Goal: Transaction & Acquisition: Purchase product/service

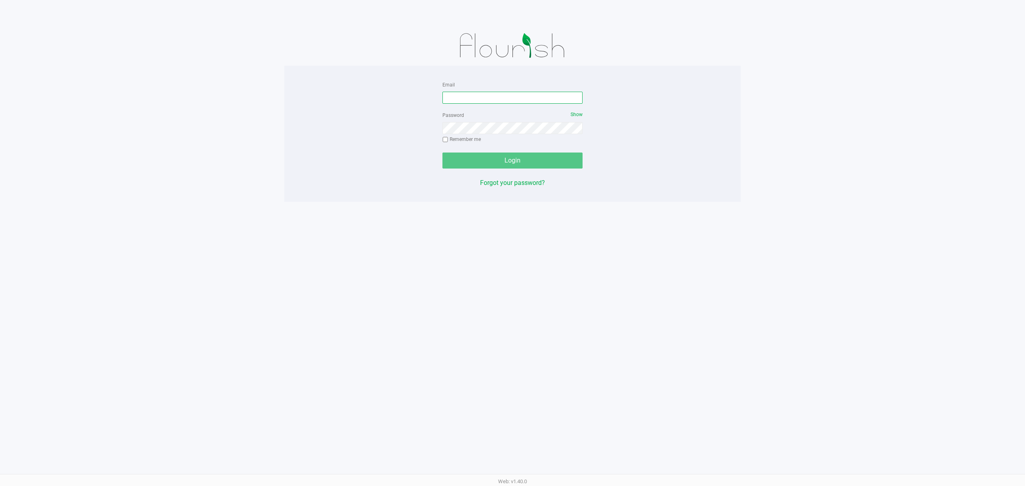
click at [522, 96] on input "Email" at bounding box center [512, 98] width 140 height 12
type input "[EMAIL_ADDRESS][DOMAIN_NAME]"
click at [442, 153] on button "Login" at bounding box center [512, 161] width 140 height 16
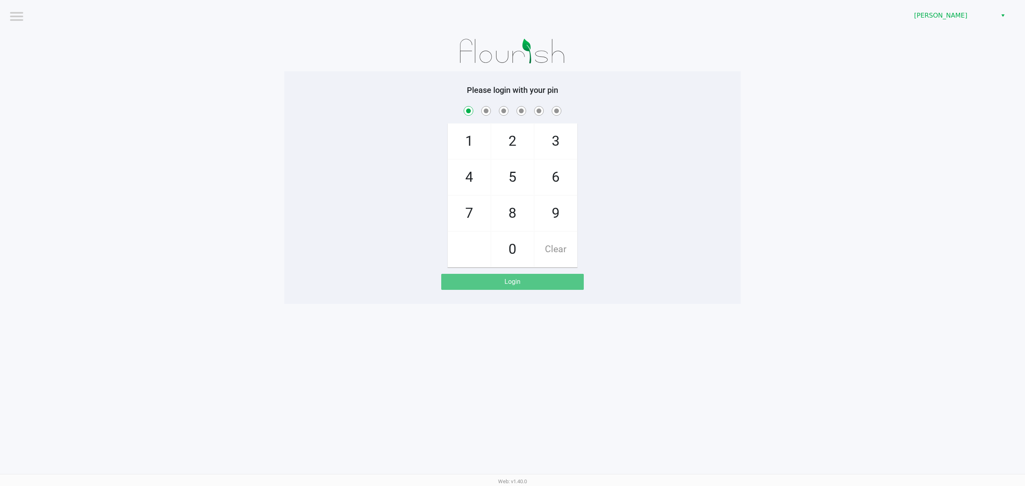
checkbox input "true"
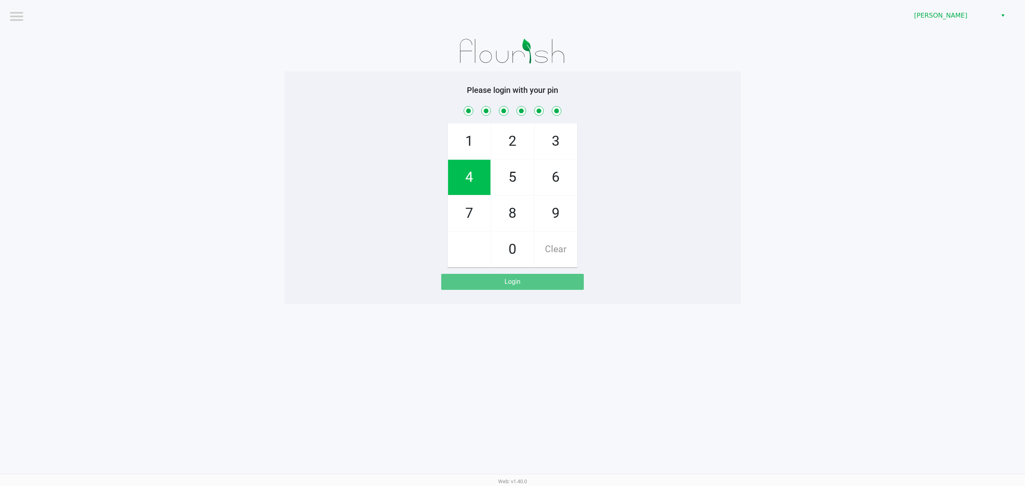
checkbox input "true"
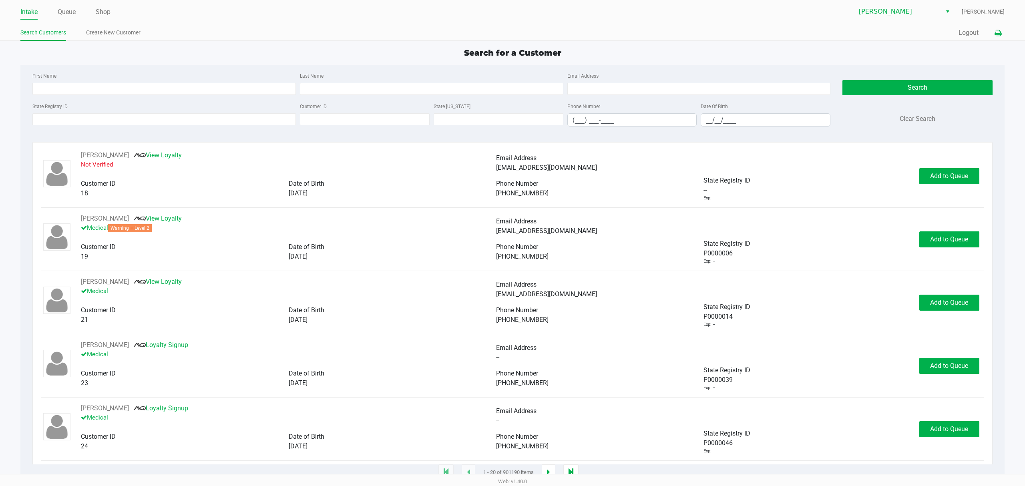
click at [994, 31] on icon at bounding box center [997, 33] width 7 height 6
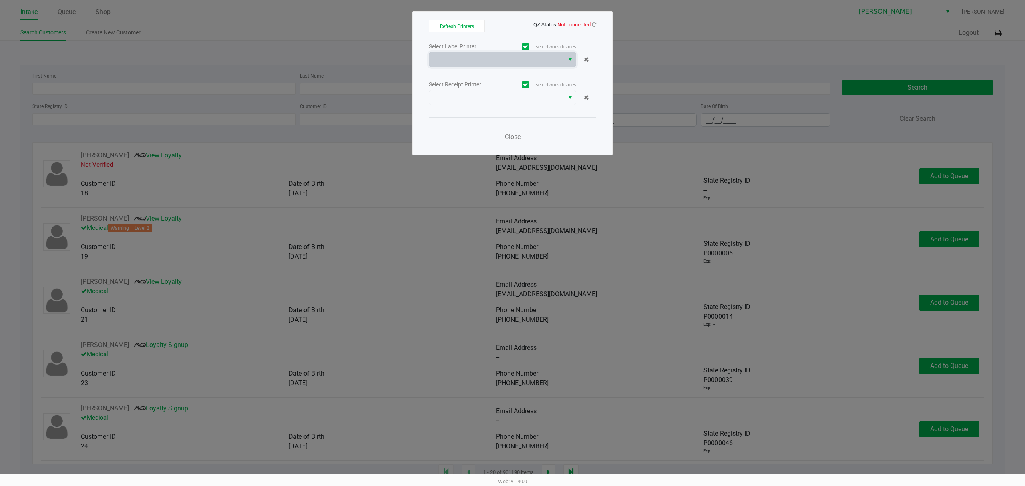
drag, startPoint x: 473, startPoint y: 53, endPoint x: 507, endPoint y: 42, distance: 35.4
click at [473, 53] on span at bounding box center [496, 59] width 135 height 14
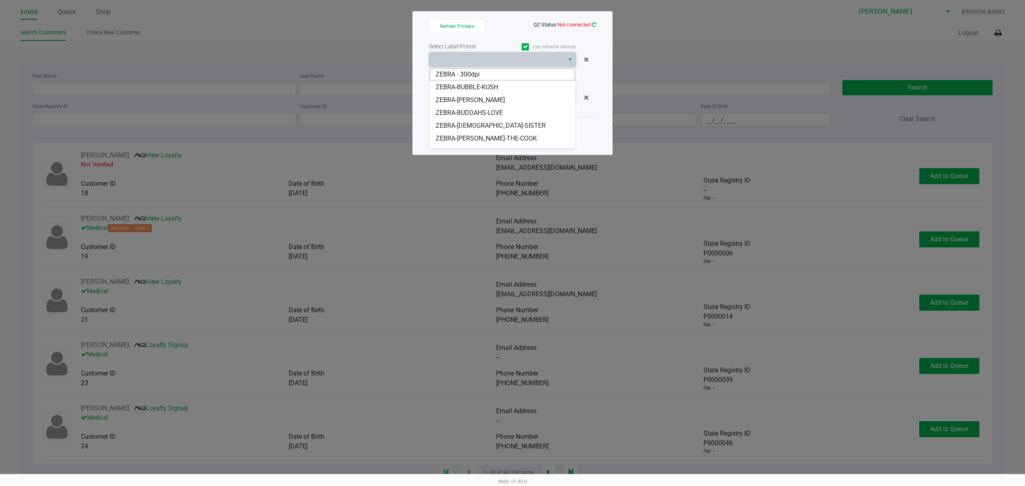
click at [592, 26] on icon at bounding box center [594, 24] width 4 height 5
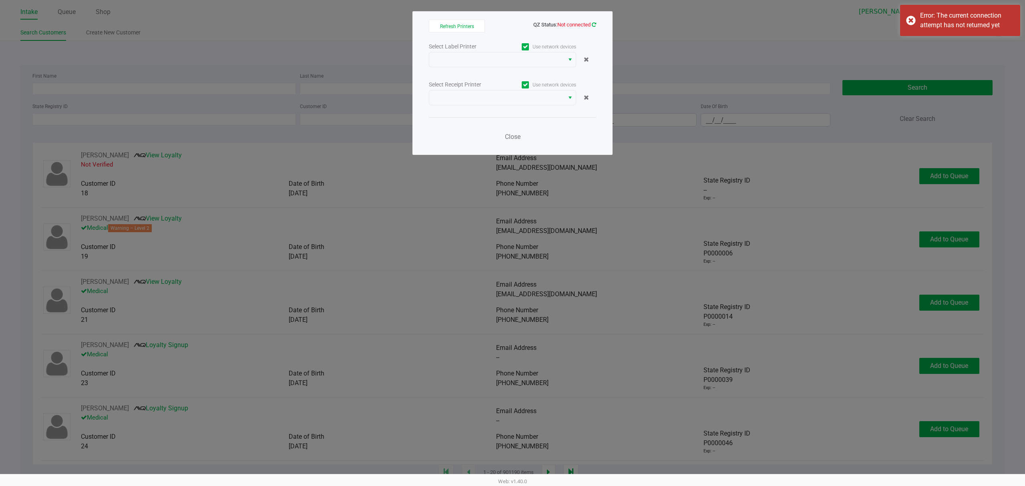
click at [595, 23] on icon at bounding box center [594, 24] width 4 height 5
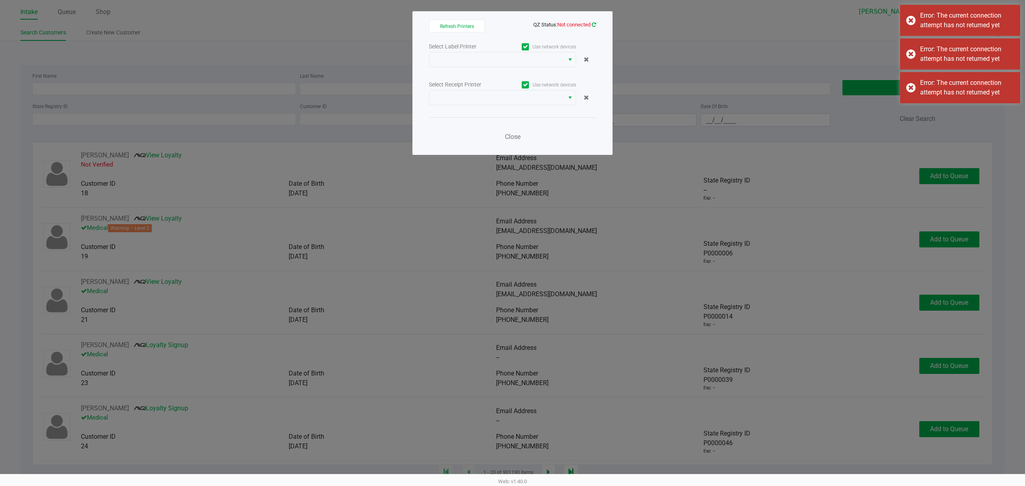
click at [595, 23] on icon at bounding box center [594, 24] width 6 height 5
click at [594, 23] on icon at bounding box center [594, 24] width 4 height 5
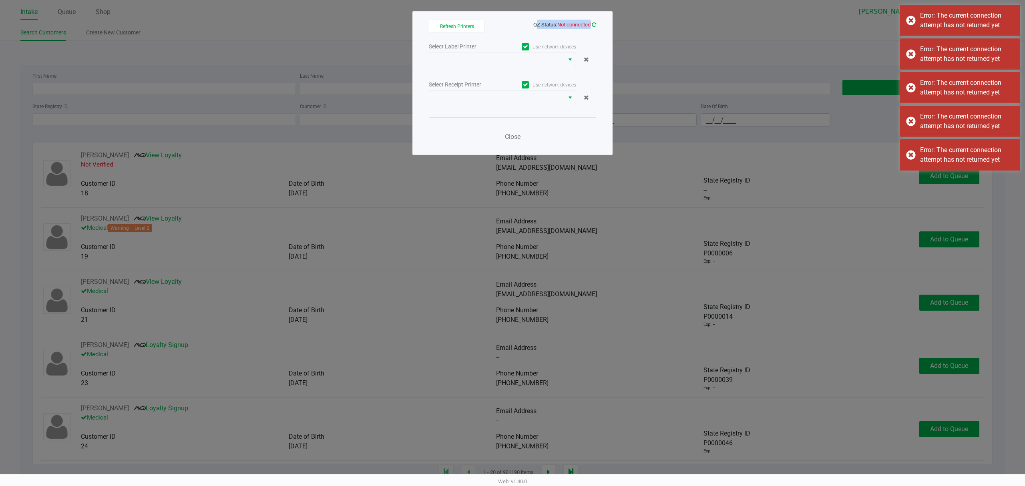
click at [594, 23] on icon at bounding box center [594, 24] width 4 height 5
click at [592, 23] on icon at bounding box center [594, 24] width 4 height 5
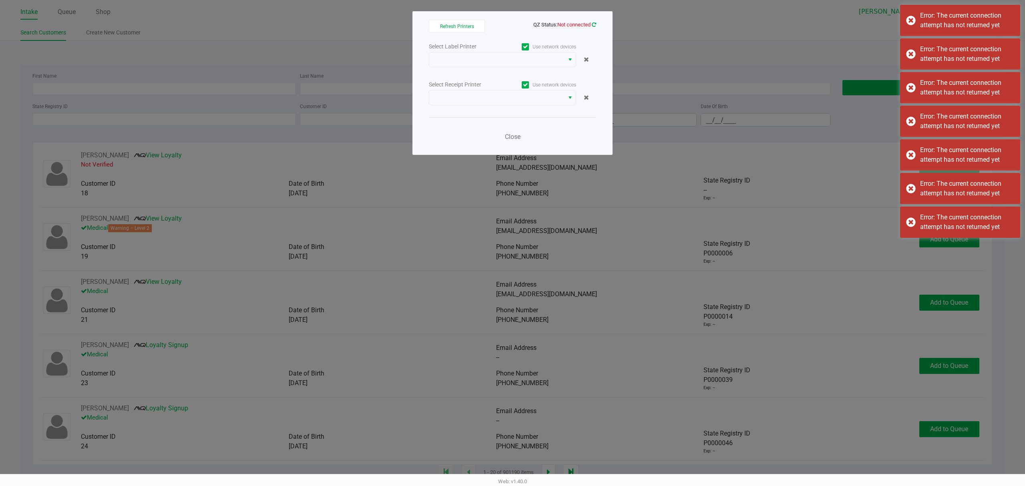
click at [592, 23] on icon at bounding box center [594, 24] width 4 height 5
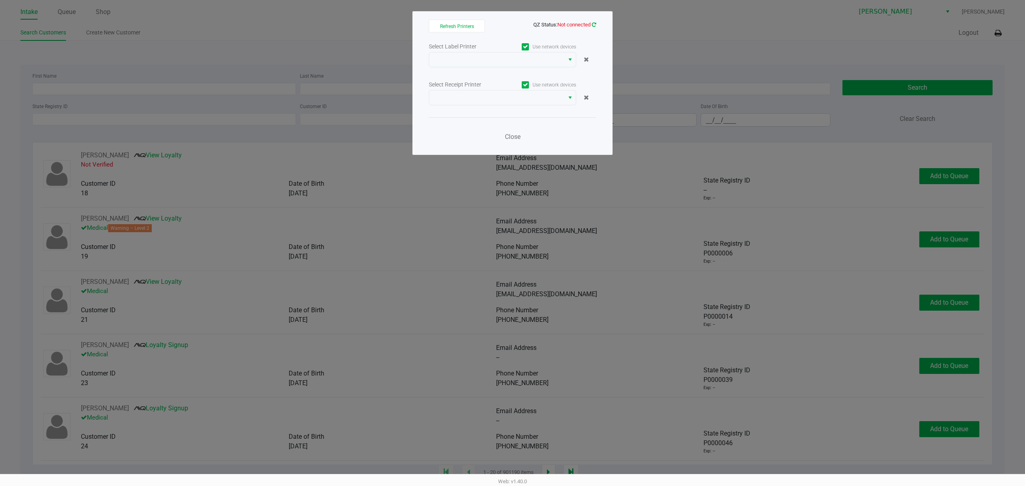
click at [594, 25] on icon at bounding box center [594, 24] width 4 height 5
click at [508, 66] on span at bounding box center [496, 59] width 135 height 14
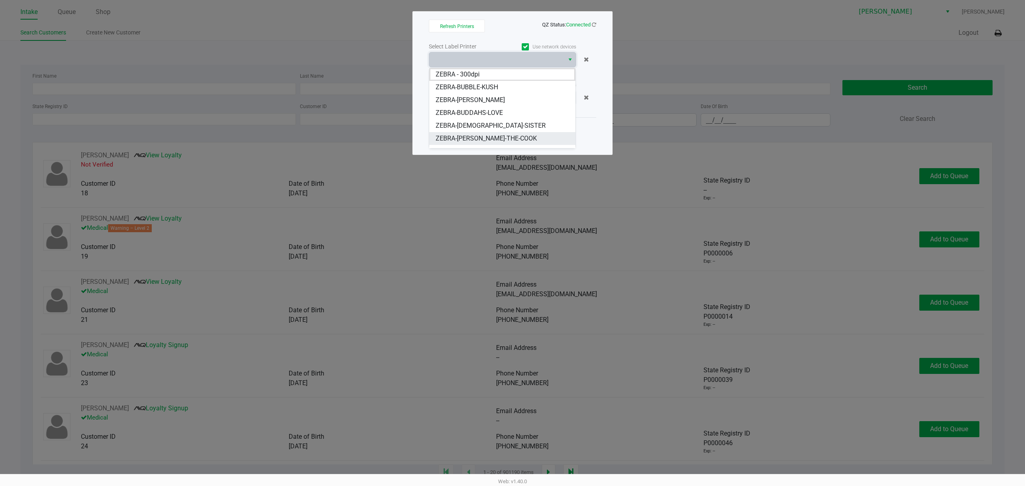
scroll to position [10, 0]
click at [468, 138] on span "ZEBRA-BUGLEWEED" at bounding box center [465, 142] width 58 height 10
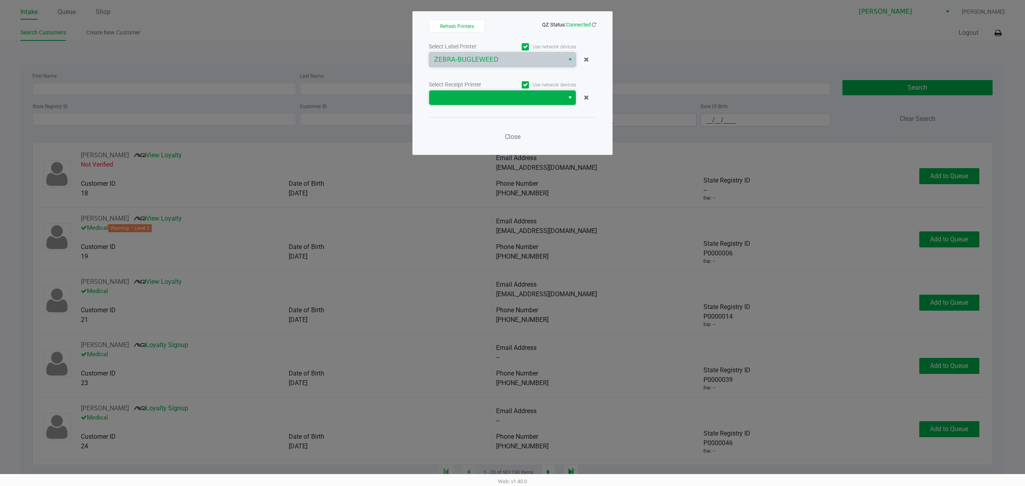
click at [471, 95] on span at bounding box center [496, 98] width 125 height 10
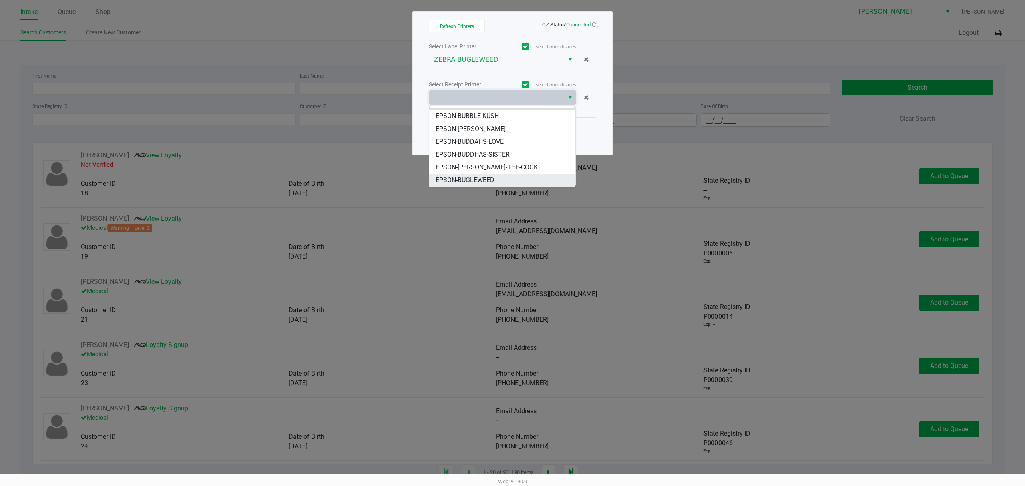
click at [465, 181] on span "EPSON-BUGLEWEED" at bounding box center [465, 180] width 59 height 10
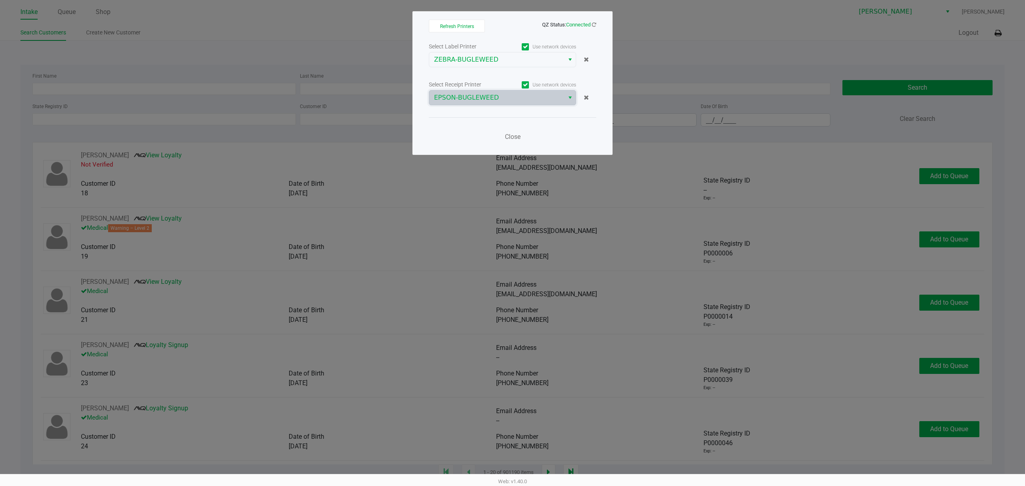
click at [479, 130] on div "Close" at bounding box center [512, 131] width 167 height 29
click at [515, 139] on span "Close" at bounding box center [513, 137] width 16 height 8
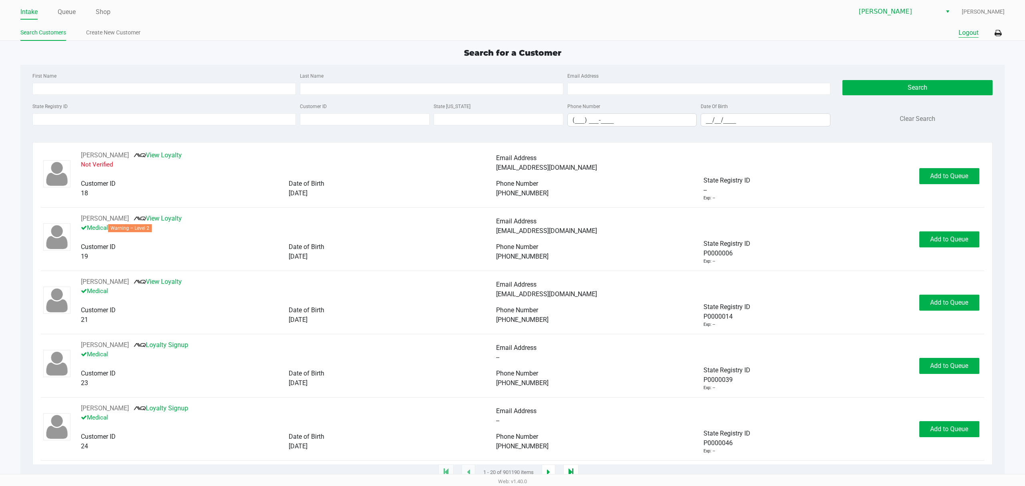
click at [963, 29] on button "Logout" at bounding box center [968, 33] width 20 height 10
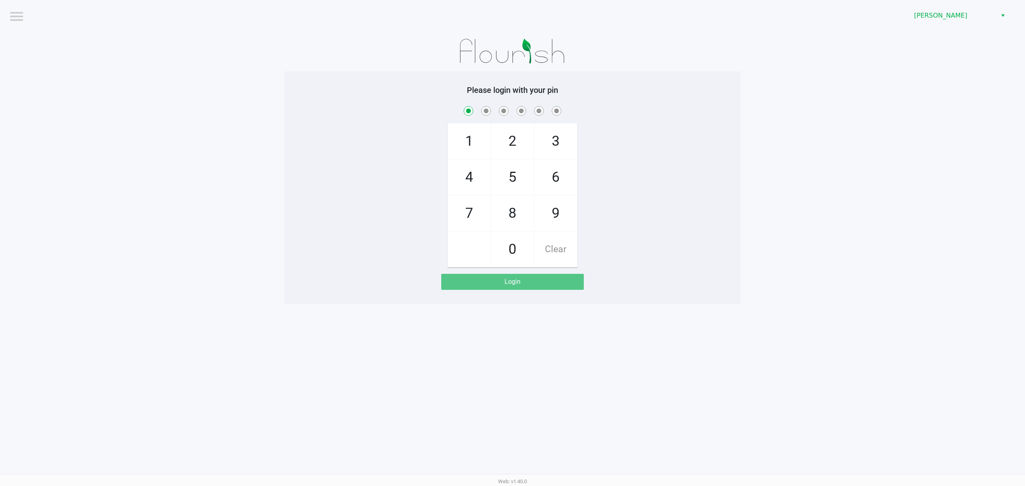
checkbox input "true"
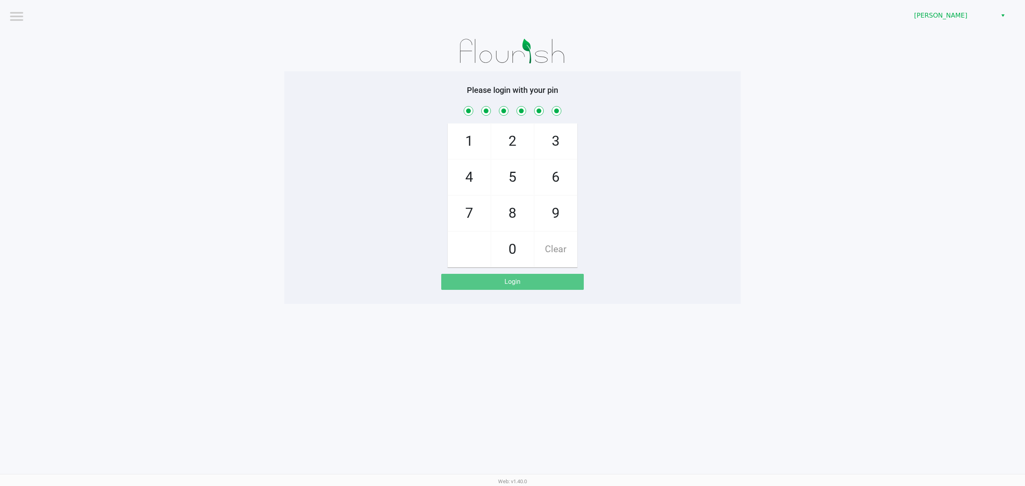
checkbox input "true"
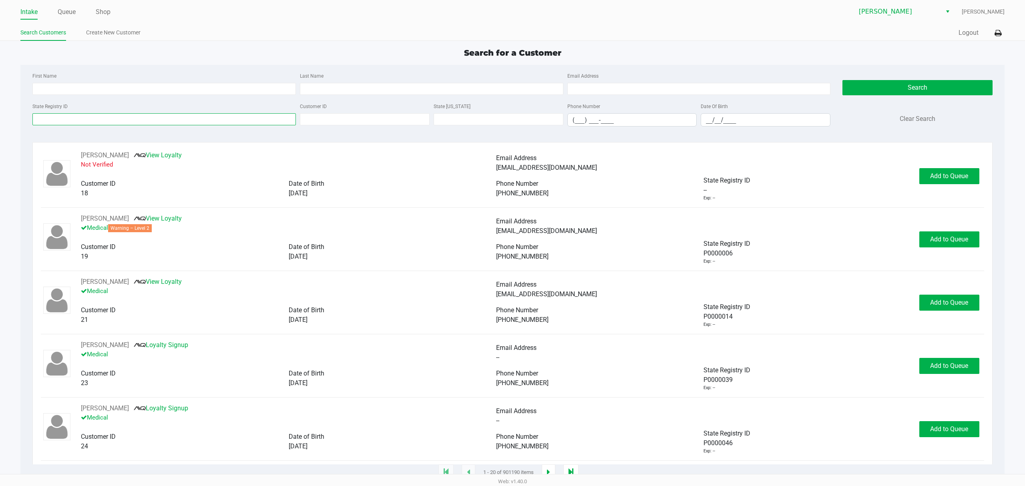
click at [85, 122] on input "State Registry ID" at bounding box center [163, 119] width 263 height 12
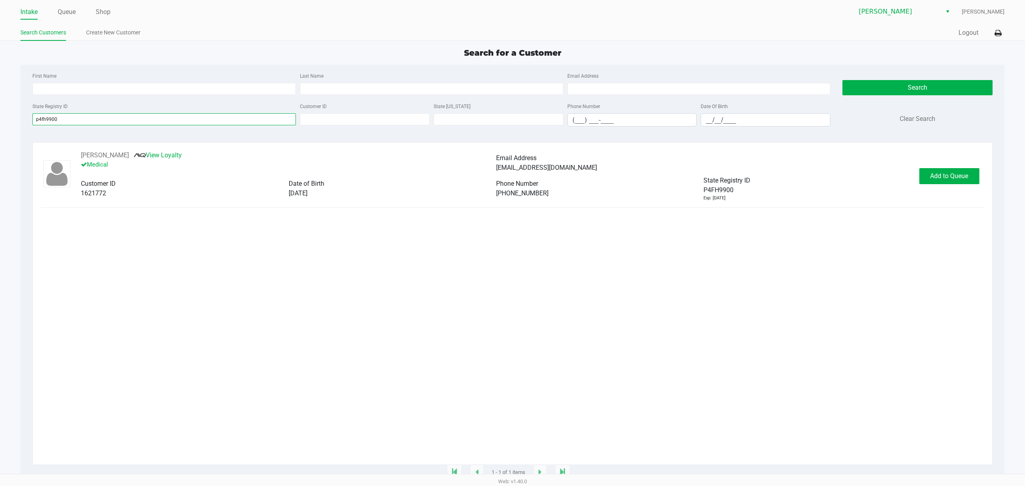
type input "p4fh9900"
click at [306, 194] on span "01/14/1962" at bounding box center [298, 193] width 19 height 8
click at [956, 169] on button "Add to Queue" at bounding box center [949, 176] width 60 height 16
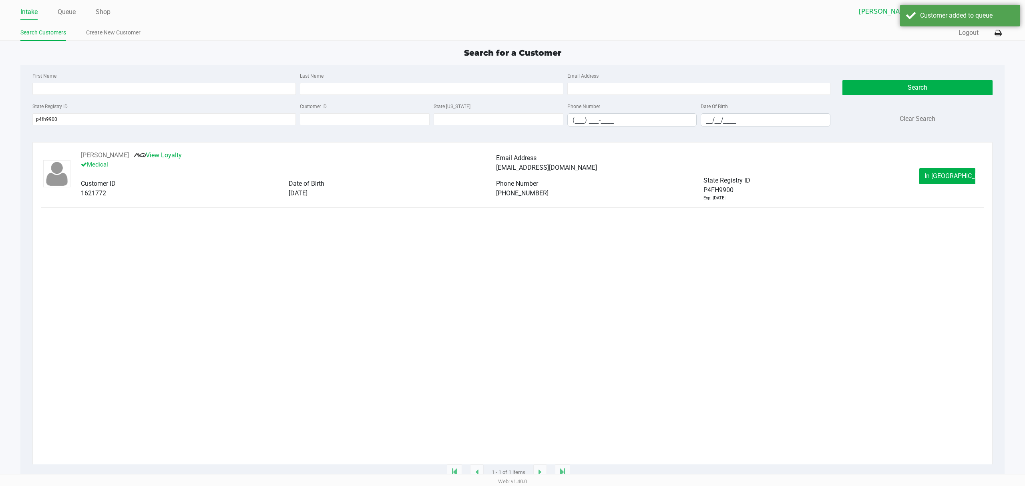
drag, startPoint x: 944, startPoint y: 163, endPoint x: 935, endPoint y: 192, distance: 30.0
click at [940, 181] on div "MICHAEL MCELROY View Loyalty Medical Email Address suprslew@aol.com Customer ID…" at bounding box center [512, 176] width 943 height 51
drag, startPoint x: 935, startPoint y: 192, endPoint x: 935, endPoint y: 177, distance: 15.6
click at [935, 192] on div "MICHAEL MCELROY View Loyalty Medical Email Address suprslew@aol.com Customer ID…" at bounding box center [512, 176] width 943 height 51
click at [935, 177] on span "In Queue" at bounding box center [957, 176] width 67 height 8
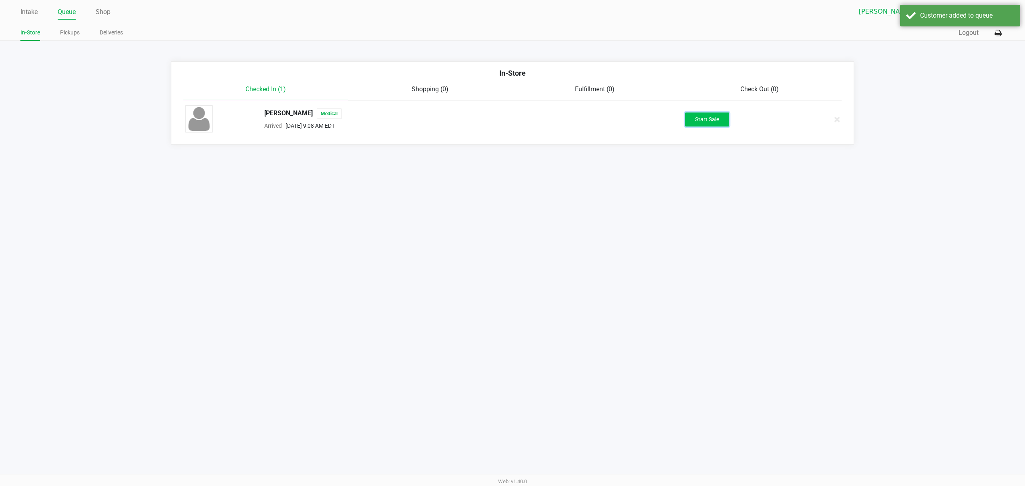
click at [702, 114] on button "Start Sale" at bounding box center [707, 119] width 44 height 14
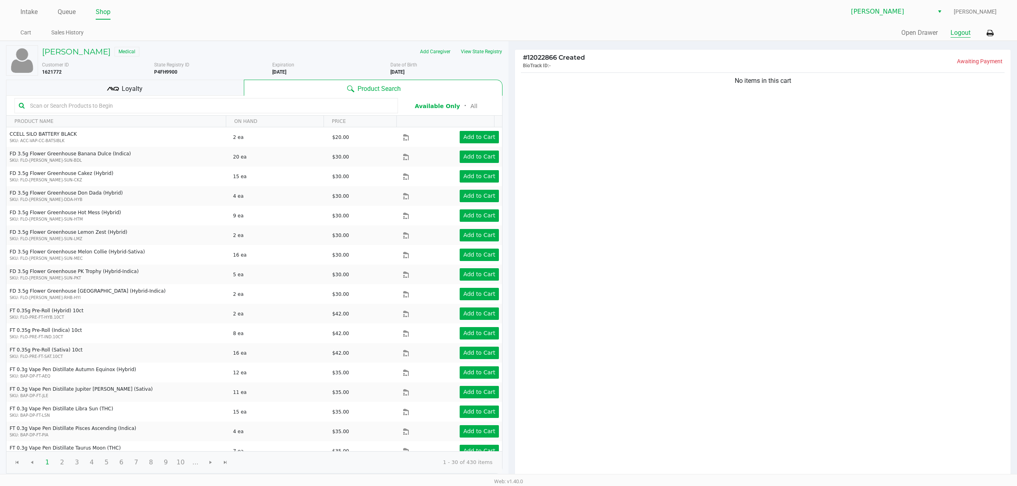
click at [958, 31] on button "Logout" at bounding box center [960, 33] width 20 height 10
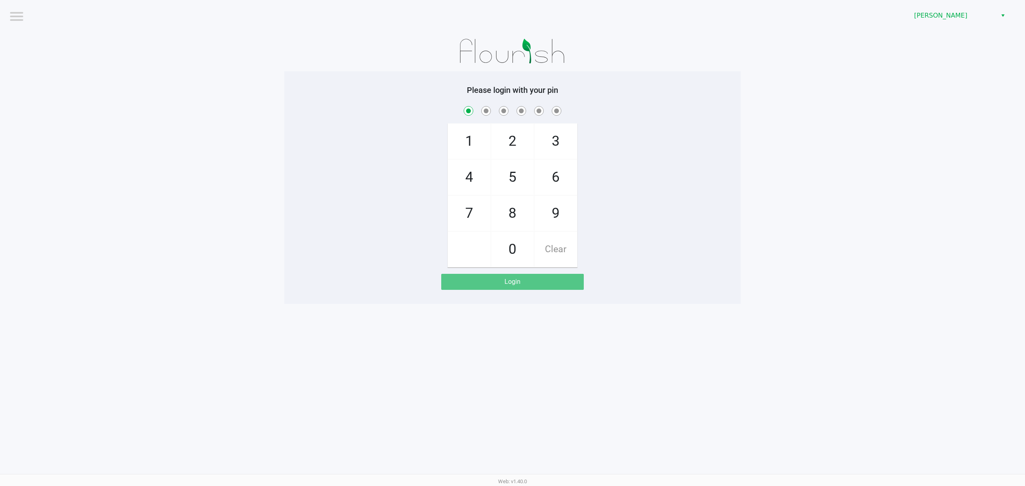
checkbox input "true"
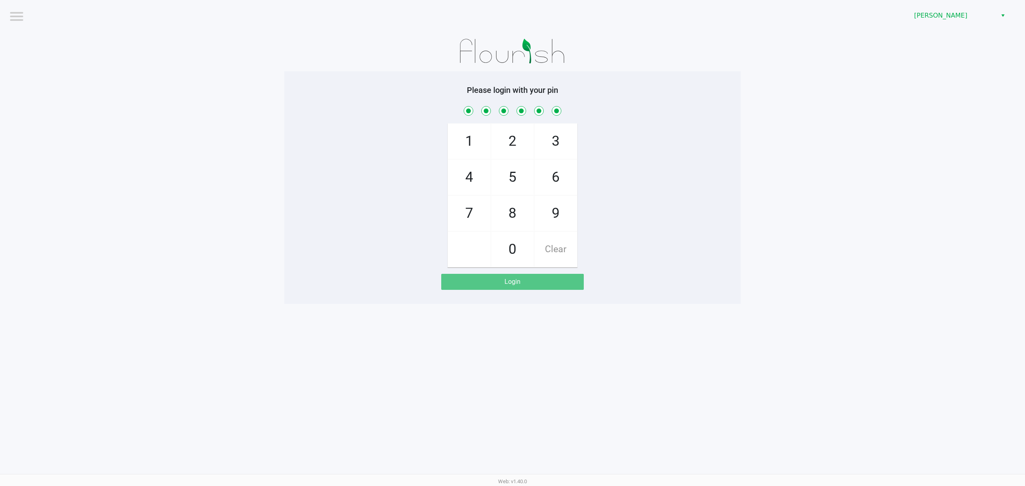
checkbox input "true"
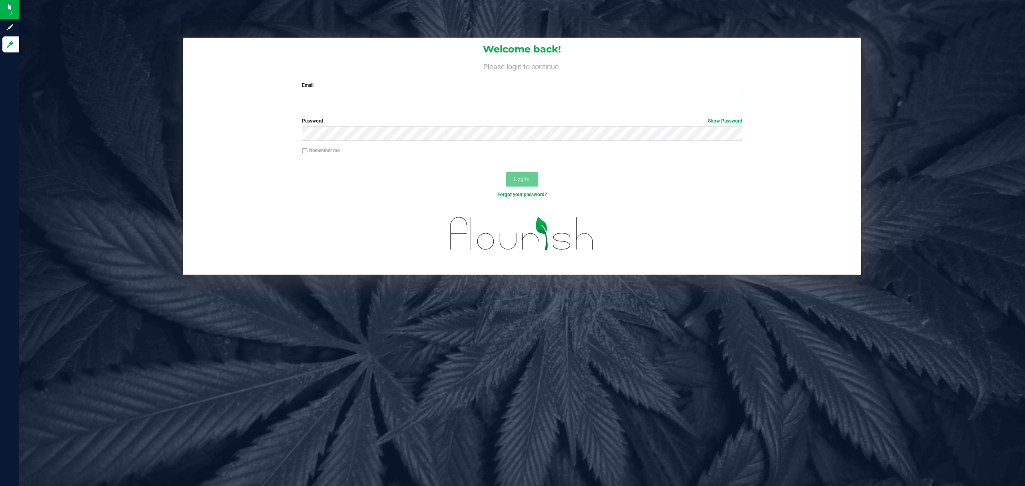
click at [346, 102] on input "Email" at bounding box center [522, 98] width 440 height 14
type input "[EMAIL_ADDRESS][DOMAIN_NAME]"
click at [506, 172] on button "Log In" at bounding box center [522, 179] width 32 height 14
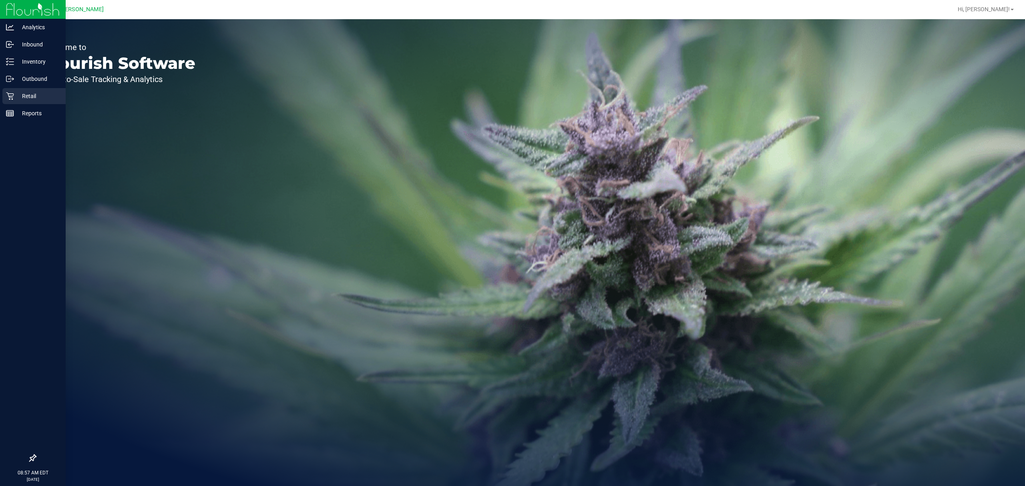
click at [0, 94] on link "Retail" at bounding box center [33, 96] width 66 height 17
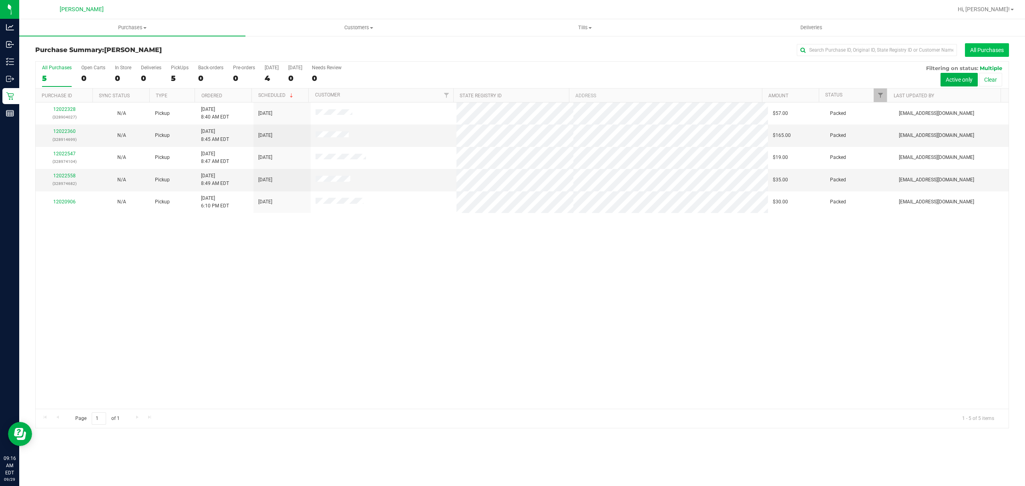
click at [997, 46] on button "All Purchases" at bounding box center [987, 50] width 44 height 14
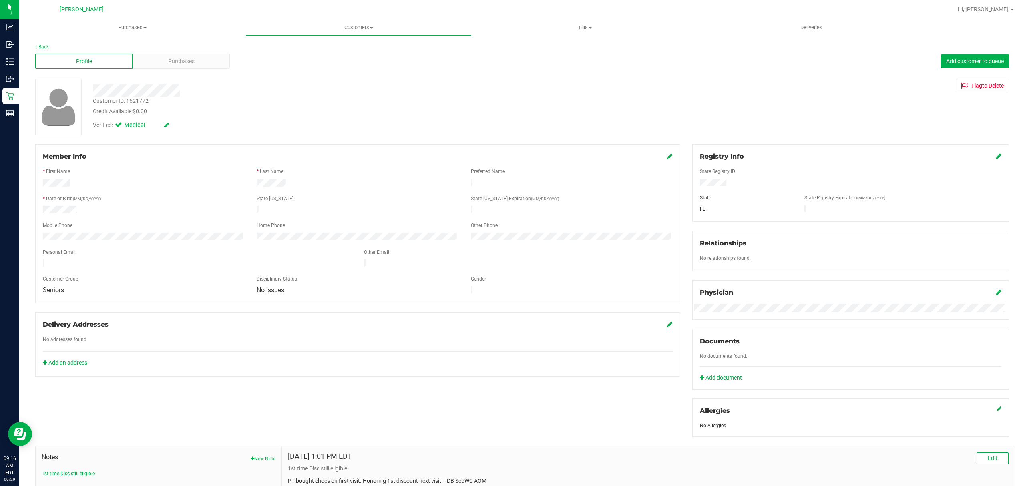
click at [425, 112] on div "Credit Available: $0.00" at bounding box center [333, 111] width 481 height 8
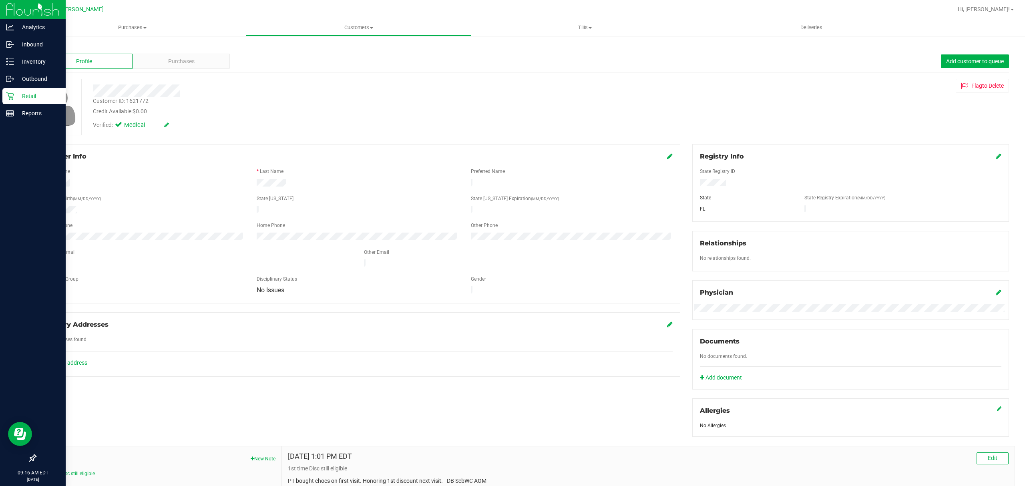
click at [26, 96] on p "Retail" at bounding box center [38, 96] width 48 height 10
